Goal: Task Accomplishment & Management: Manage account settings

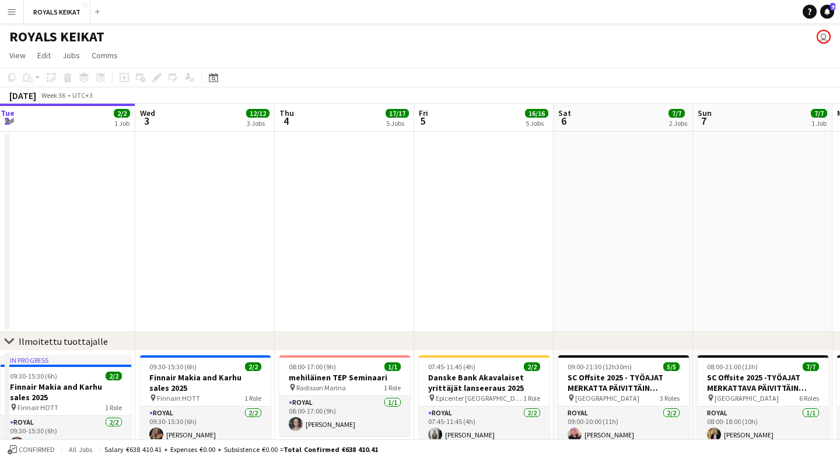
scroll to position [0, 517]
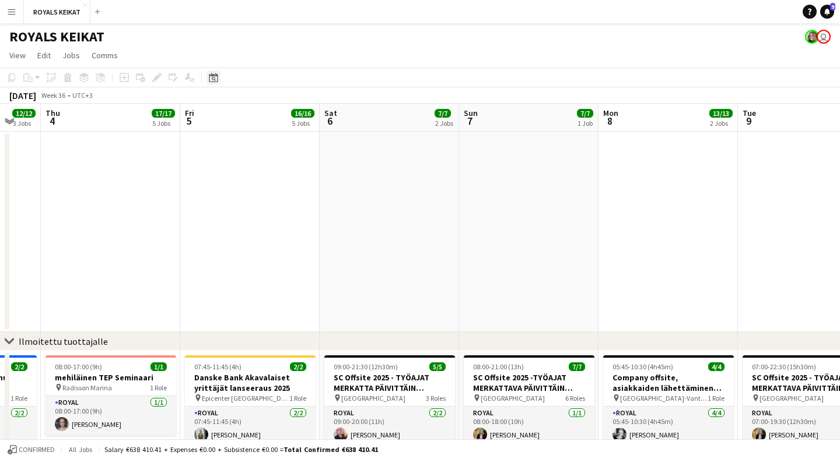
click at [216, 79] on icon "Date picker" at bounding box center [213, 77] width 9 height 9
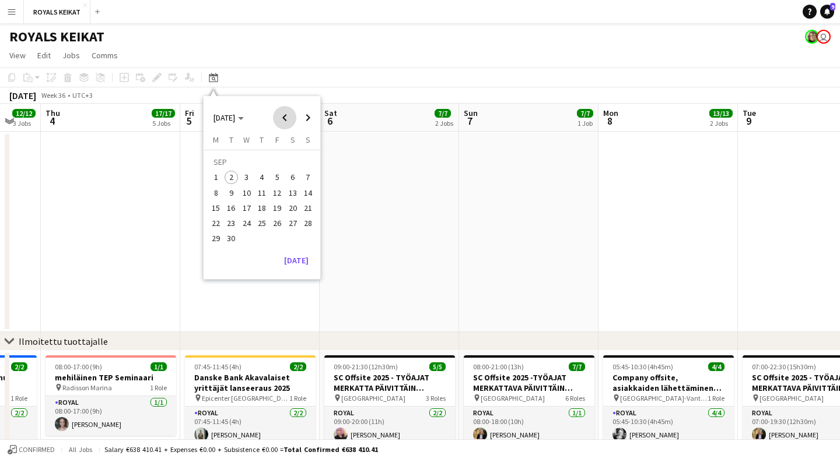
click at [286, 123] on span "Previous month" at bounding box center [284, 117] width 23 height 23
click at [277, 224] on span "29" at bounding box center [277, 226] width 14 height 14
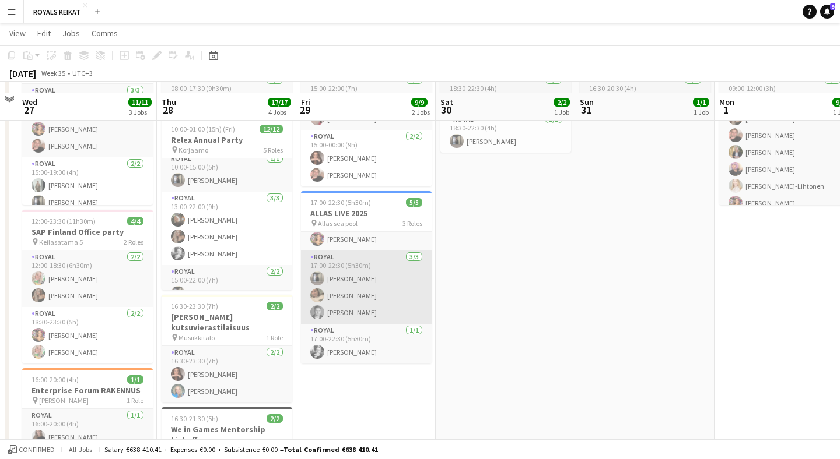
scroll to position [342, 0]
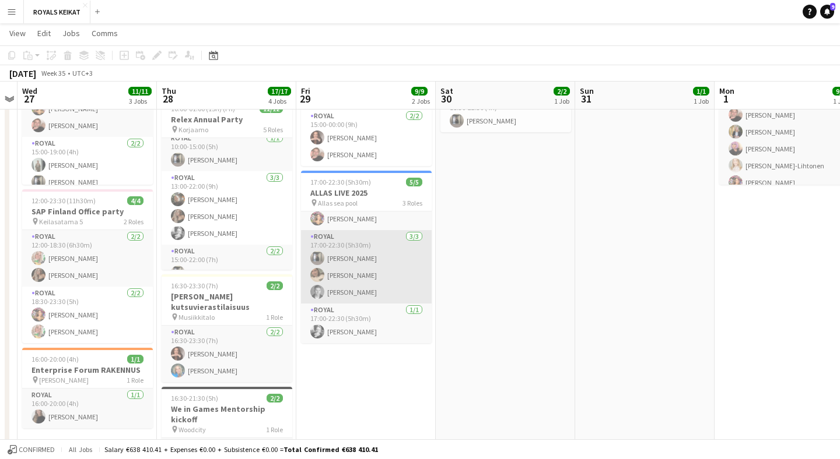
click at [375, 290] on app-card-role "Royal [DATE] 17:00-22:30 (5h30m) [PERSON_NAME] [PERSON_NAME]" at bounding box center [366, 266] width 131 height 73
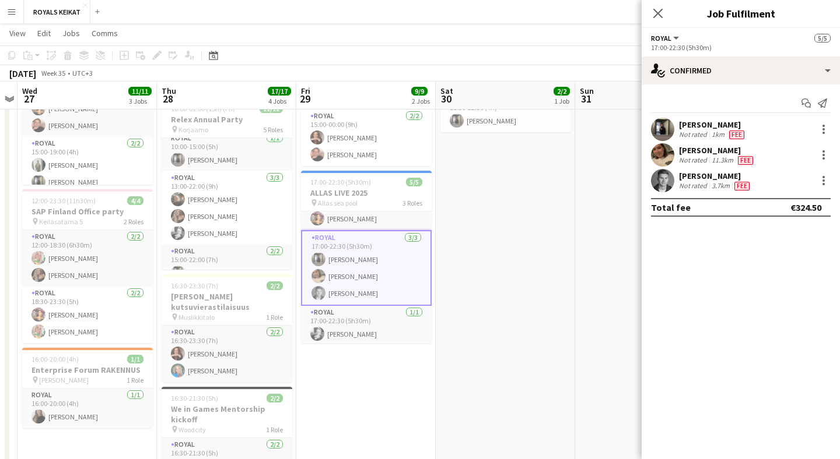
click at [748, 177] on div "[PERSON_NAME]" at bounding box center [715, 176] width 73 height 10
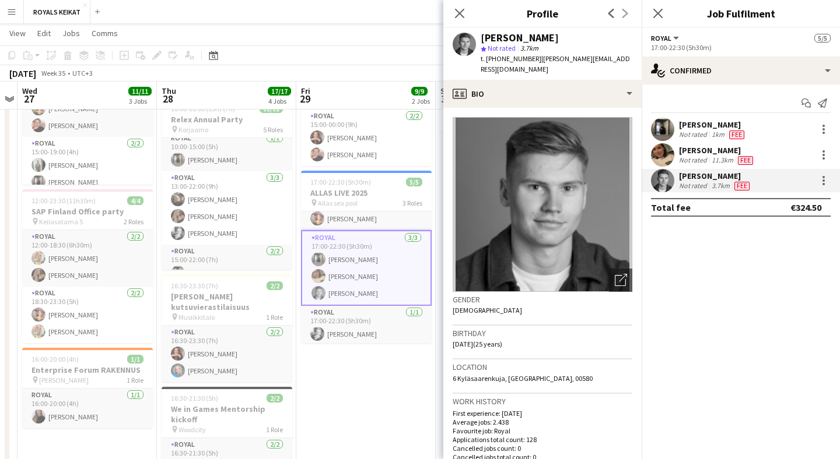
drag, startPoint x: 585, startPoint y: 37, endPoint x: 480, endPoint y: 40, distance: 105.6
click at [480, 40] on div "[PERSON_NAME] star Not rated 3.7km t. [PHONE_NUMBER] | [PERSON_NAME][EMAIL_ADDR…" at bounding box center [542, 54] width 198 height 52
copy div "[PERSON_NAME]"
click at [388, 323] on app-card-role "Royal [DATE] 17:00-22:30 (5h30m) [PERSON_NAME]" at bounding box center [366, 326] width 131 height 40
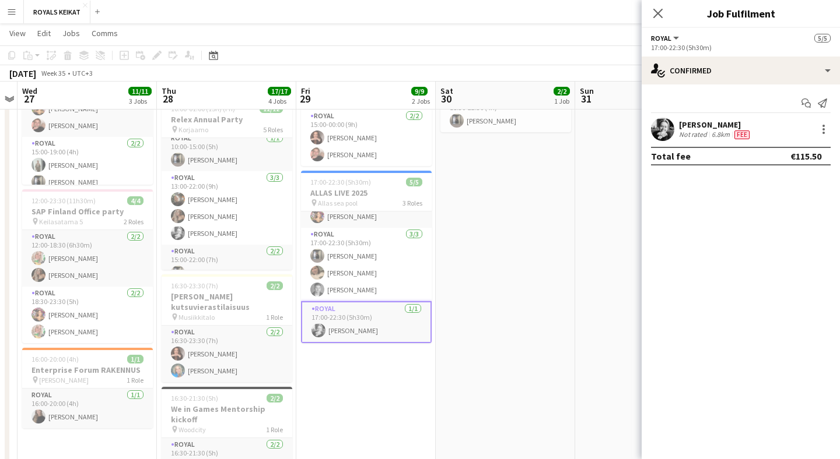
scroll to position [23, 0]
click at [662, 18] on icon at bounding box center [657, 13] width 11 height 11
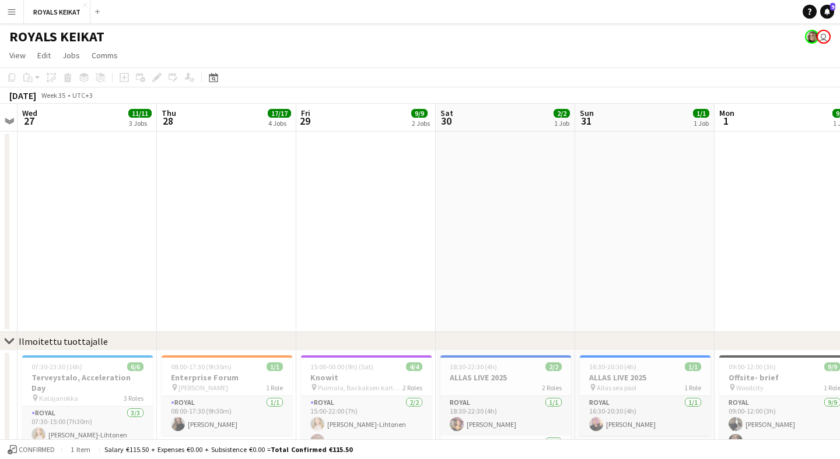
scroll to position [0, 0]
click at [15, 12] on app-icon "Menu" at bounding box center [11, 11] width 9 height 9
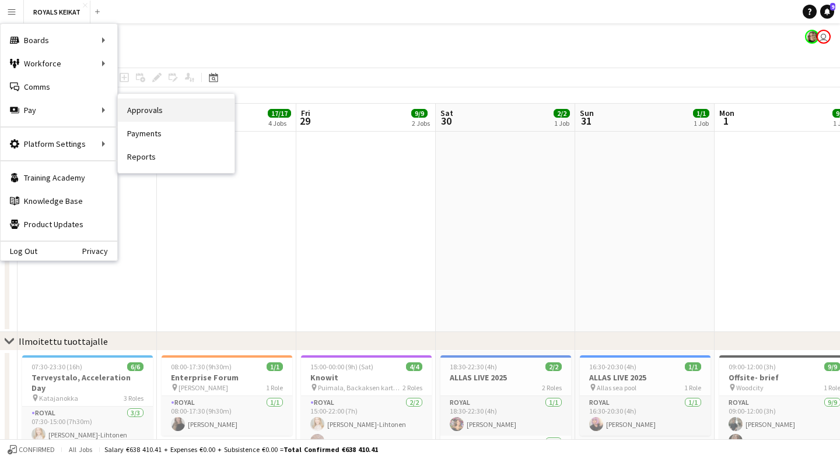
click at [135, 117] on link "Approvals" at bounding box center [176, 110] width 117 height 23
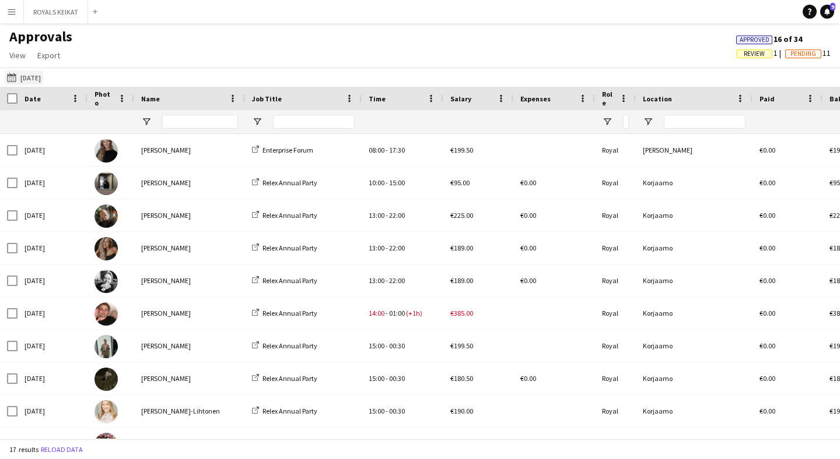
click at [40, 79] on button "[DATE] [DATE]" at bounding box center [24, 78] width 38 height 14
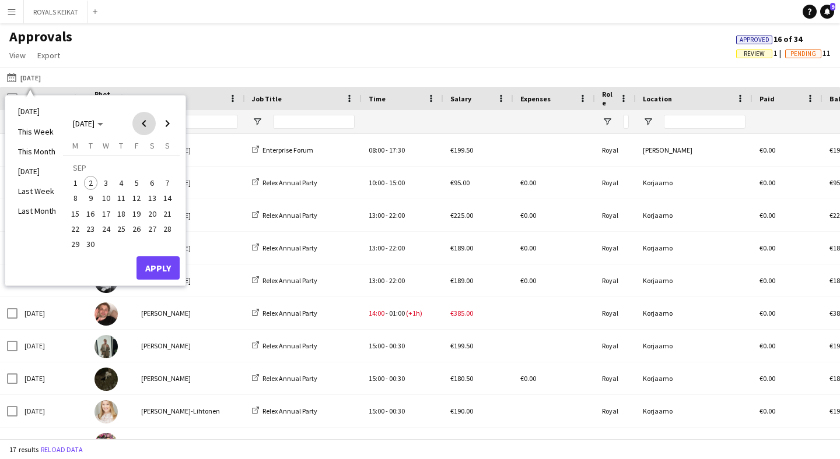
click at [149, 122] on span "Previous month" at bounding box center [143, 123] width 23 height 23
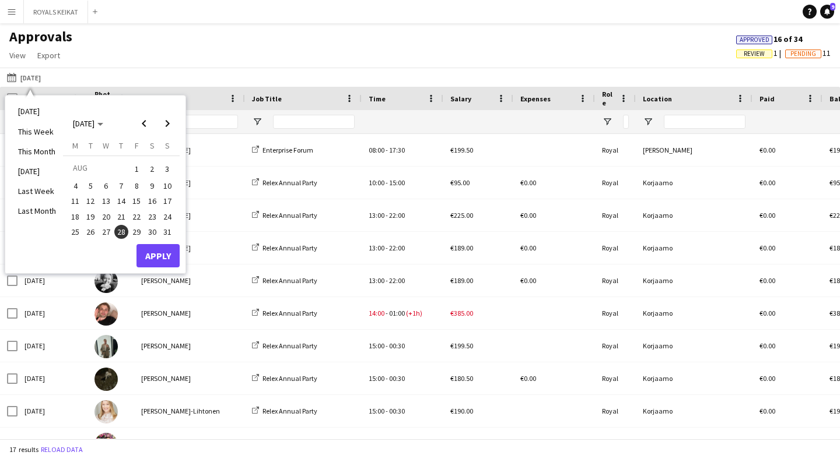
click at [141, 226] on span "29" at bounding box center [136, 232] width 14 height 14
click at [161, 258] on button "Apply" at bounding box center [157, 255] width 43 height 23
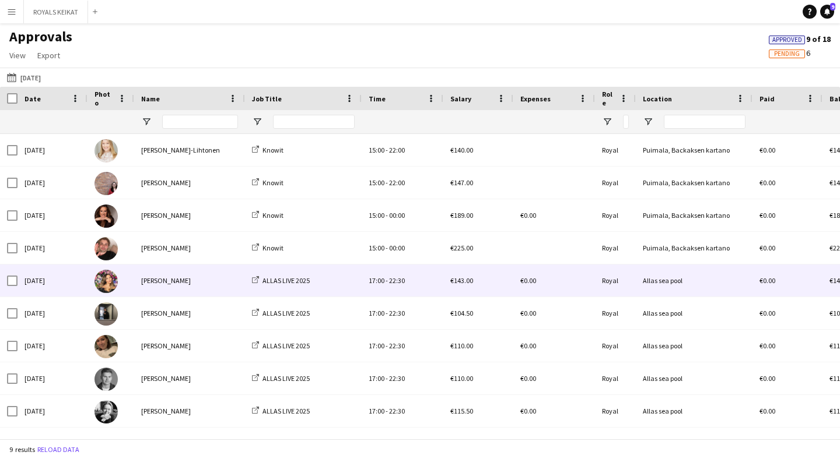
click at [231, 293] on div "[PERSON_NAME]" at bounding box center [189, 281] width 111 height 32
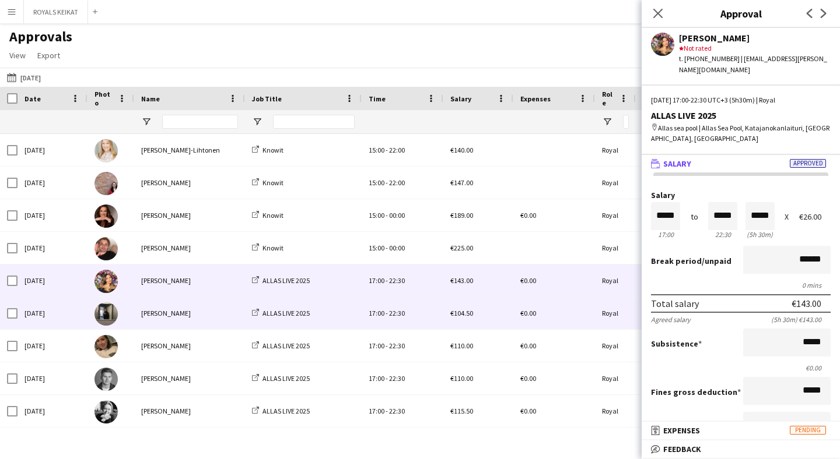
click at [193, 311] on div "[PERSON_NAME]" at bounding box center [189, 313] width 111 height 32
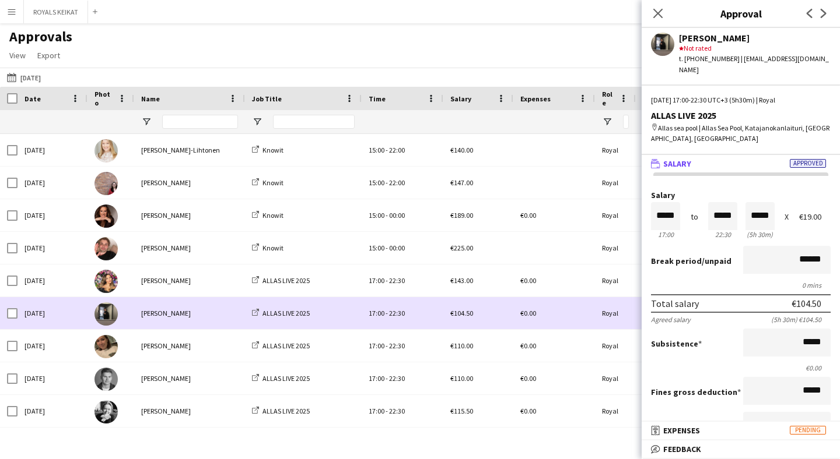
click at [205, 318] on div "[PERSON_NAME]" at bounding box center [189, 313] width 111 height 32
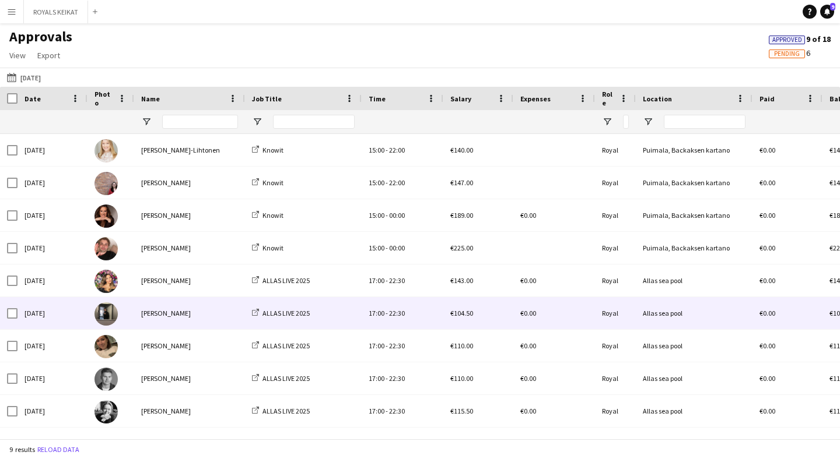
click at [198, 323] on div "[PERSON_NAME]" at bounding box center [189, 313] width 111 height 32
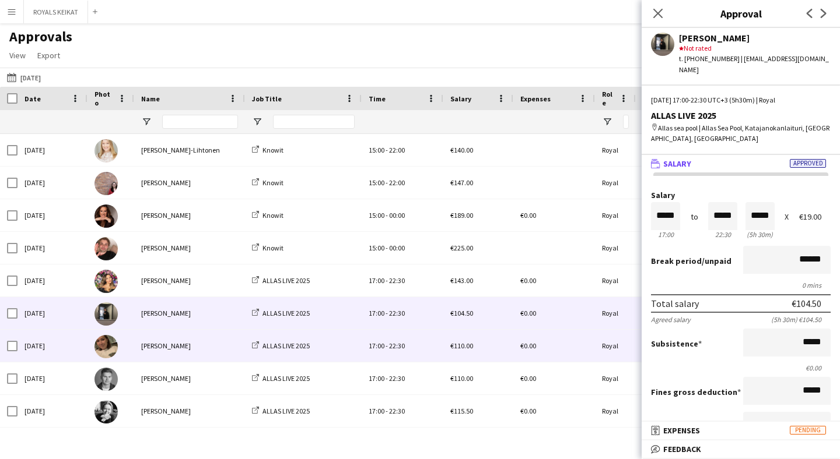
click at [182, 356] on div "[PERSON_NAME]" at bounding box center [189, 346] width 111 height 32
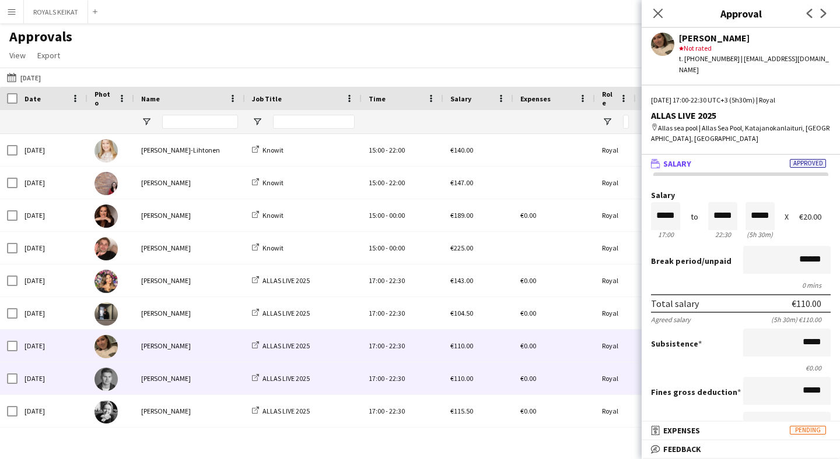
click at [202, 374] on div "[PERSON_NAME]" at bounding box center [189, 379] width 111 height 32
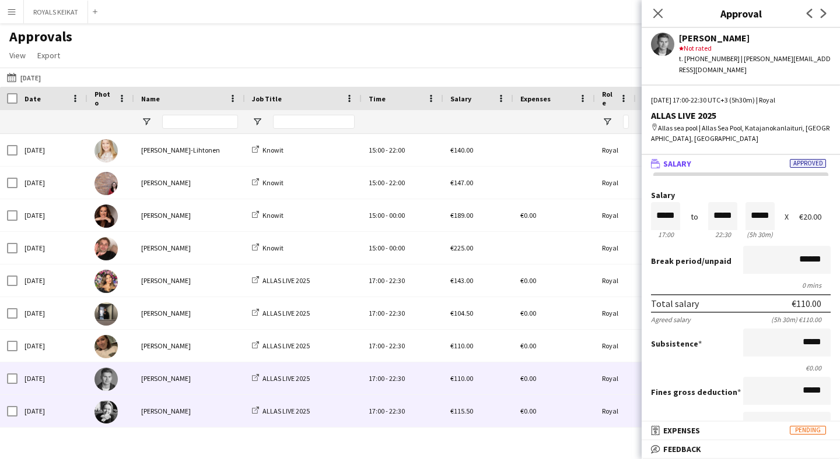
click at [202, 409] on div "[PERSON_NAME]" at bounding box center [189, 411] width 111 height 32
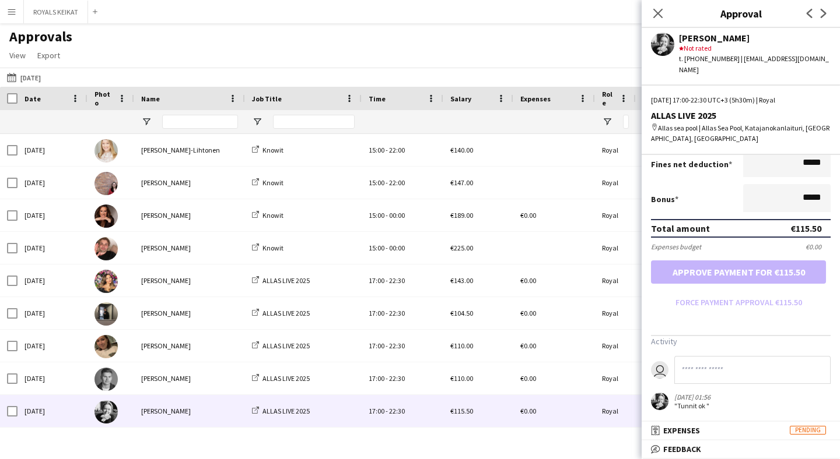
scroll to position [262, 0]
click at [70, 13] on button "ROYALS KEIKAT Close" at bounding box center [56, 12] width 64 height 23
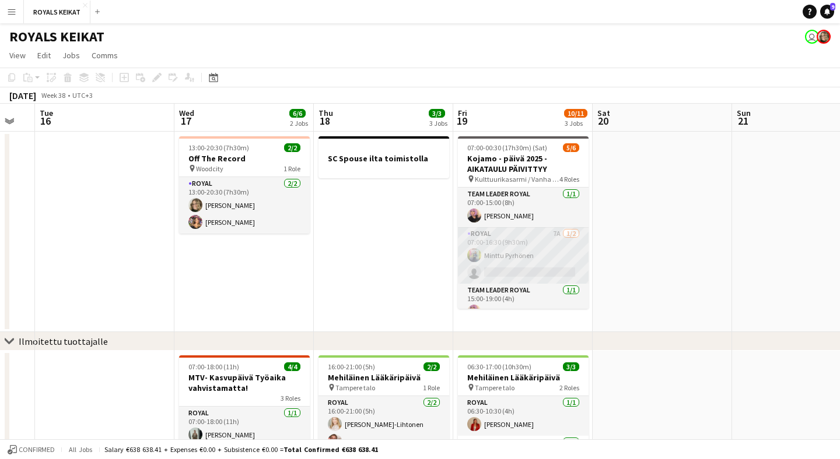
click at [537, 257] on app-card-role "Royal 7A [DATE] 07:00-16:30 (9h30m) Minttu Pyrhönen single-neutral-actions" at bounding box center [523, 255] width 131 height 57
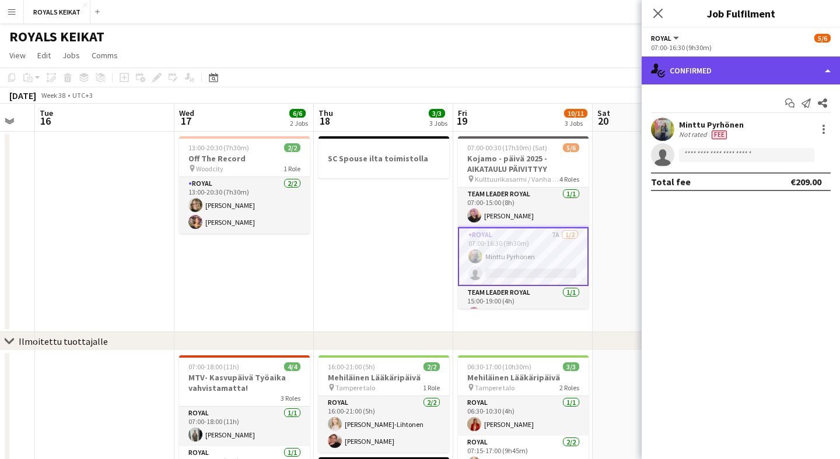
click at [763, 82] on div "single-neutral-actions-check-2 Confirmed" at bounding box center [740, 71] width 198 height 28
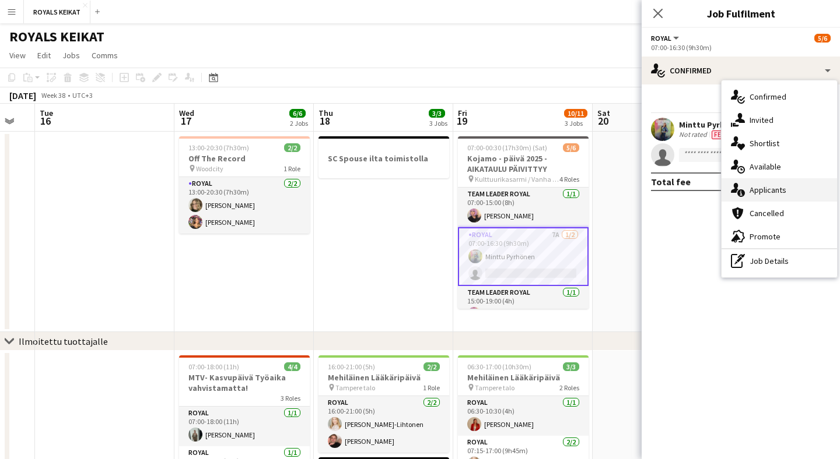
click at [774, 194] on span "Applicants" at bounding box center [767, 190] width 37 height 10
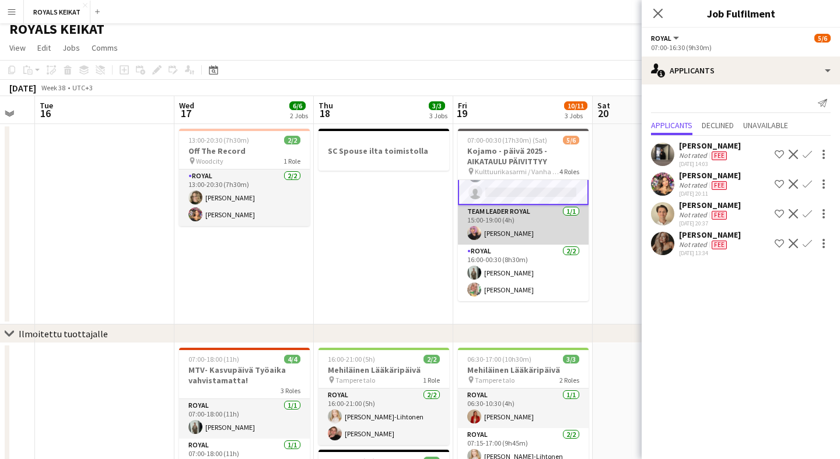
scroll to position [17, 0]
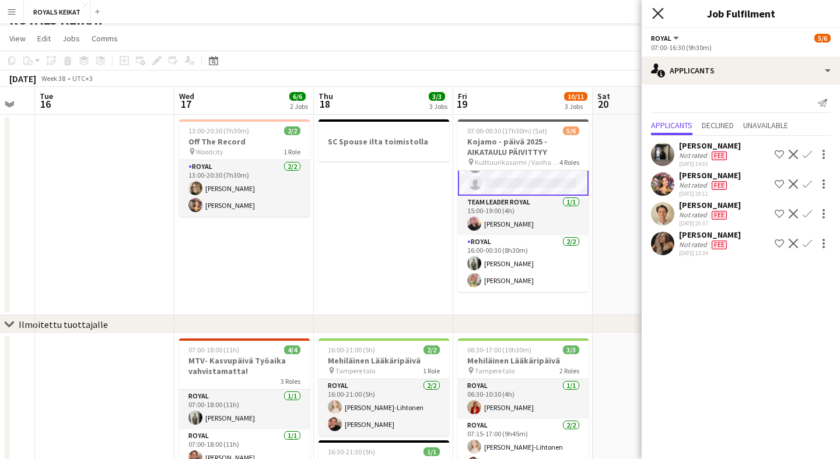
click at [658, 19] on icon "Close pop-in" at bounding box center [657, 13] width 11 height 11
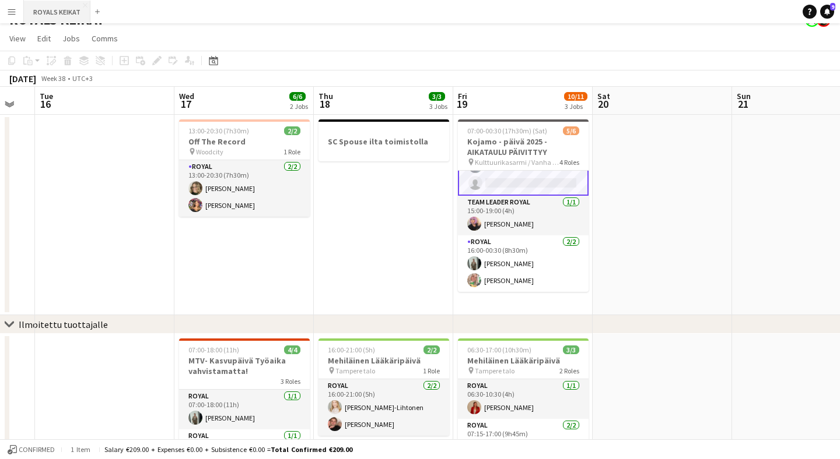
click at [78, 14] on button "ROYALS KEIKAT Close" at bounding box center [57, 12] width 66 height 23
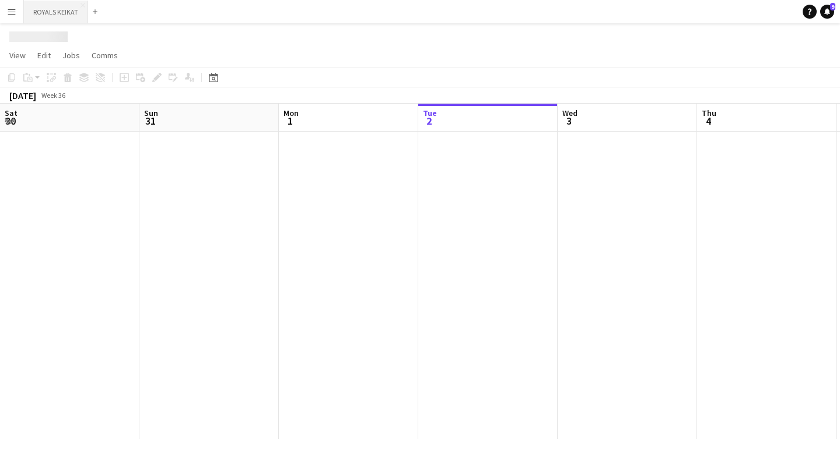
scroll to position [0, 279]
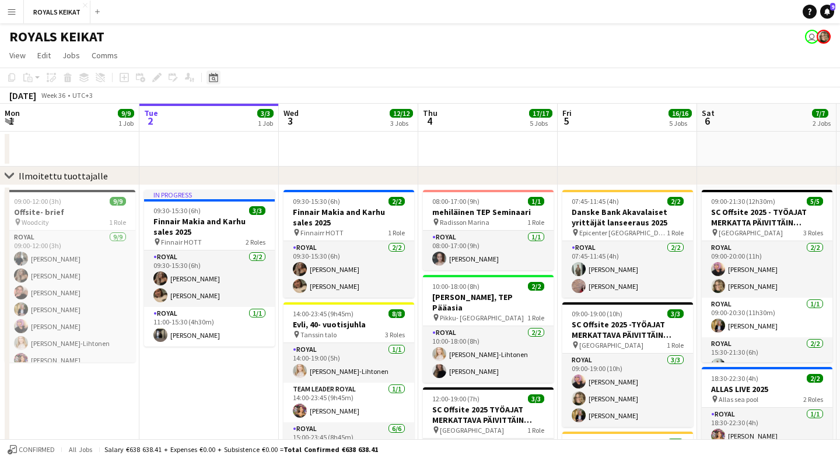
click at [210, 78] on icon "Date picker" at bounding box center [213, 77] width 9 height 9
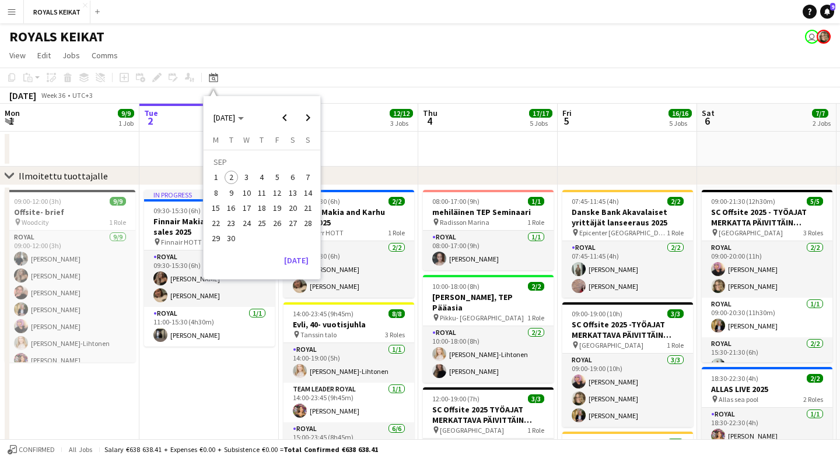
click at [216, 225] on span "22" at bounding box center [216, 223] width 14 height 14
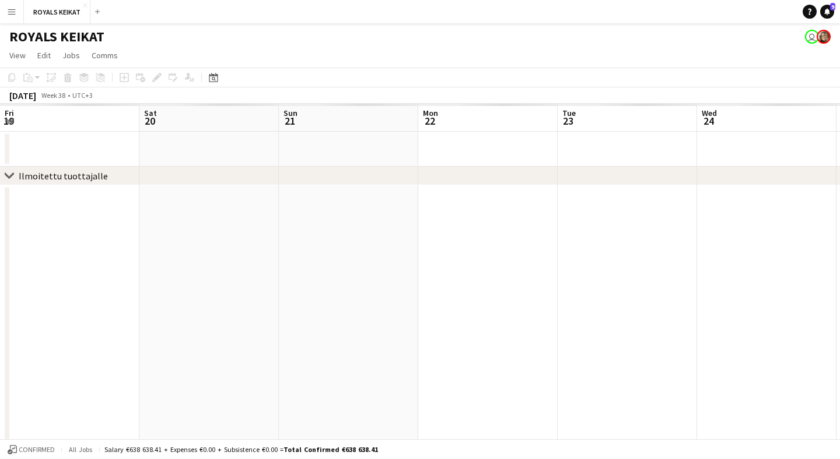
scroll to position [0, 401]
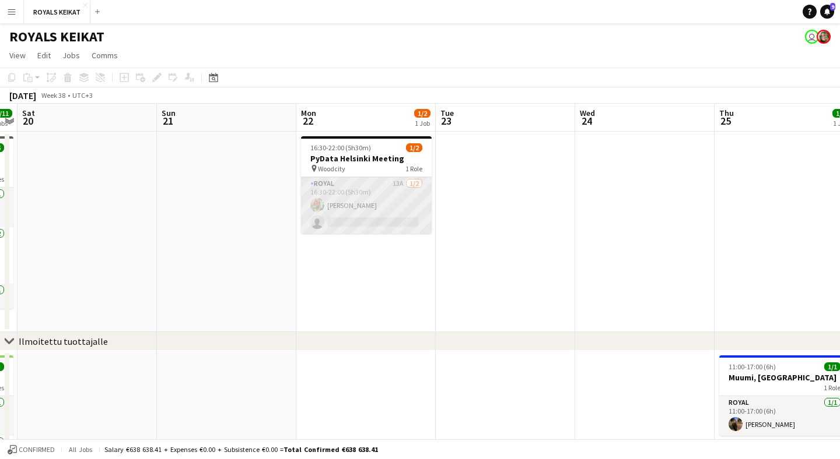
click at [391, 194] on app-card-role "Royal 13A [DATE] 16:30-22:00 (5h30m) [PERSON_NAME] single-neutral-actions" at bounding box center [366, 205] width 131 height 57
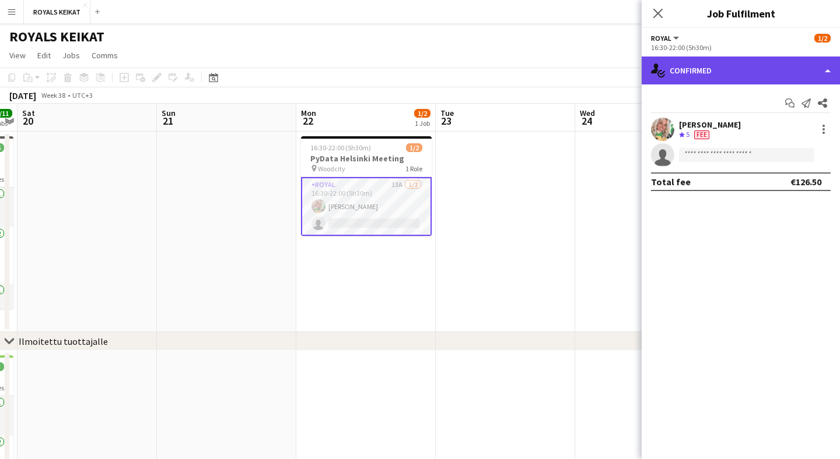
click at [762, 75] on div "single-neutral-actions-check-2 Confirmed" at bounding box center [740, 71] width 198 height 28
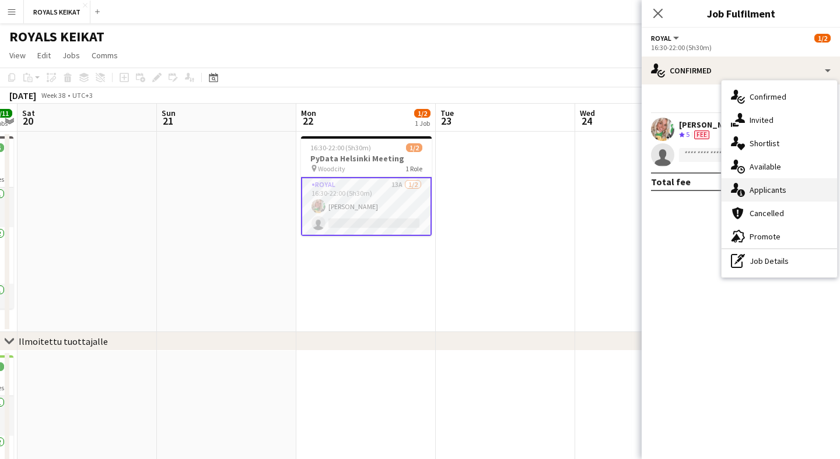
click at [768, 190] on span "Applicants" at bounding box center [767, 190] width 37 height 10
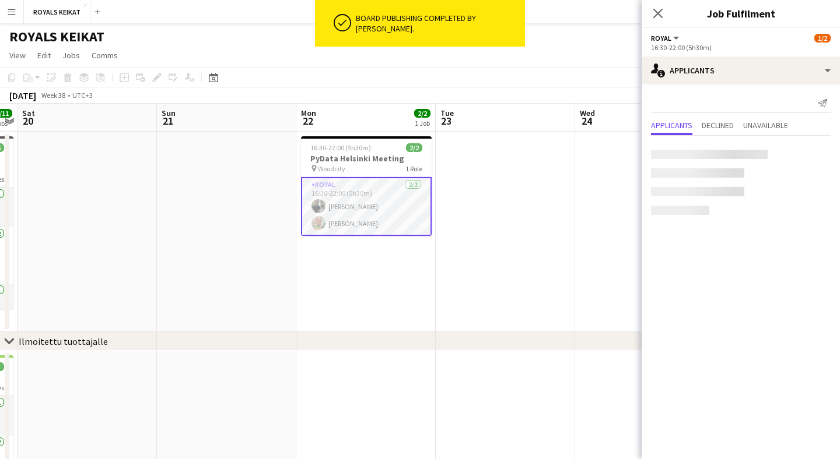
scroll to position [0, 0]
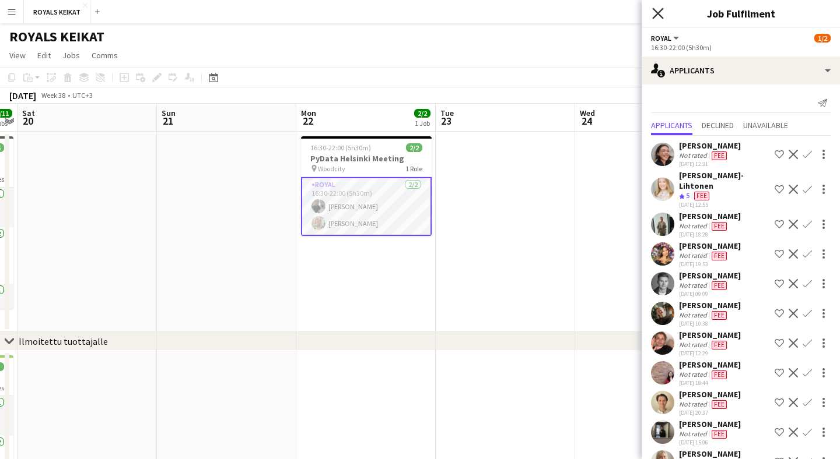
click at [658, 17] on icon "Close pop-in" at bounding box center [657, 13] width 11 height 11
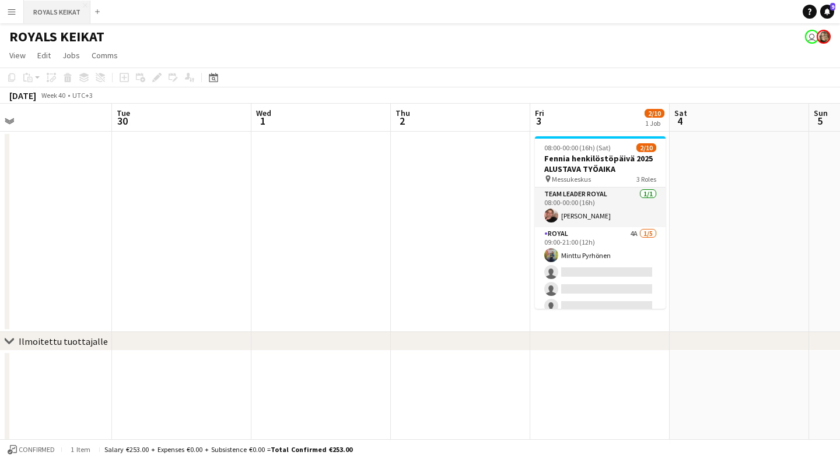
click at [75, 13] on button "ROYALS KEIKAT Close" at bounding box center [57, 12] width 66 height 23
